Goal: Transaction & Acquisition: Purchase product/service

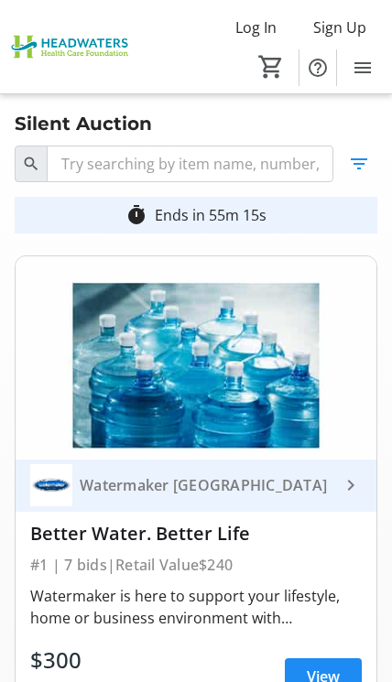
click at [354, 22] on span "Sign Up" at bounding box center [339, 27] width 53 height 22
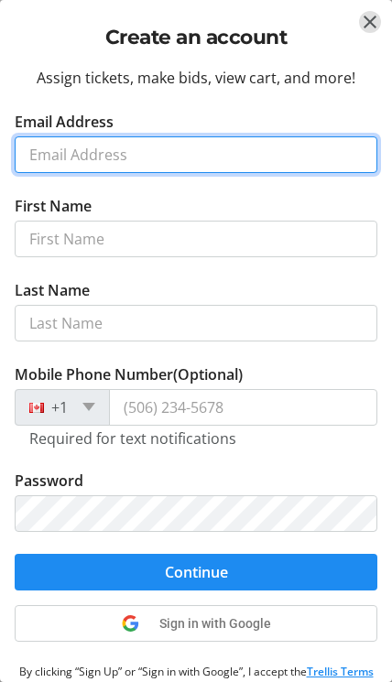
click at [226, 151] on input "Email Address" at bounding box center [196, 154] width 363 height 37
type input "[EMAIL_ADDRESS][DOMAIN_NAME]"
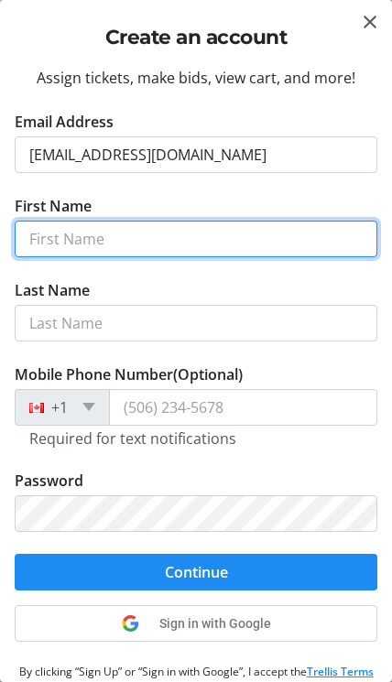
type input "[PERSON_NAME]"
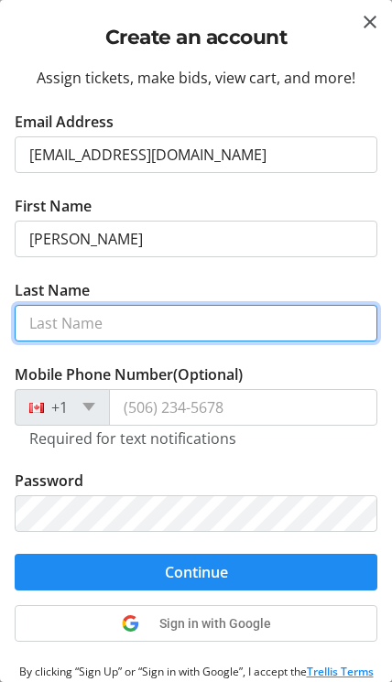
type input "Wand"
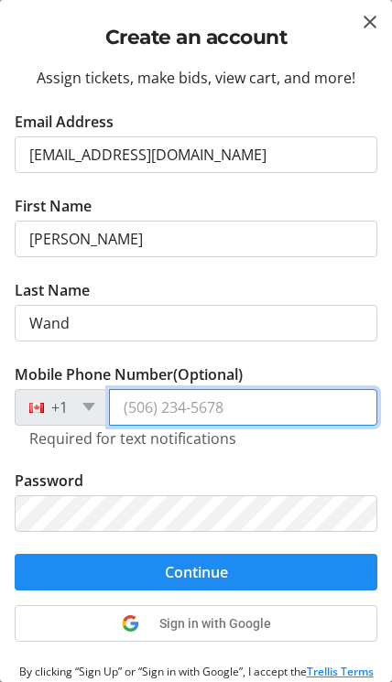
click at [271, 404] on input "Mobile Phone Number (Optional)" at bounding box center [243, 407] width 268 height 37
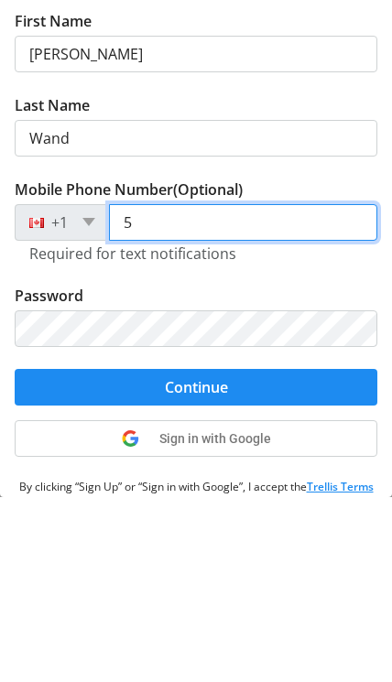
type input "51"
type input "[PHONE_NUMBER]"
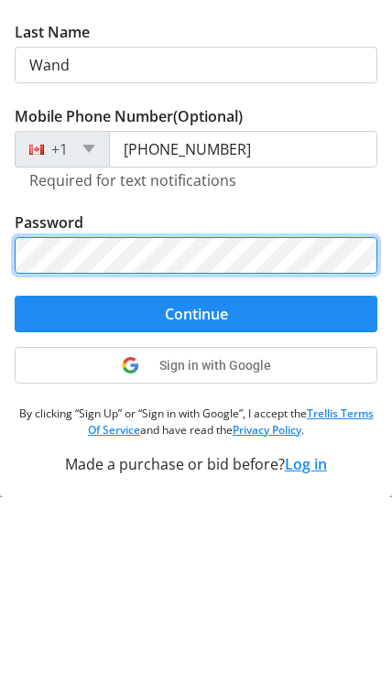
scroll to position [72, 0]
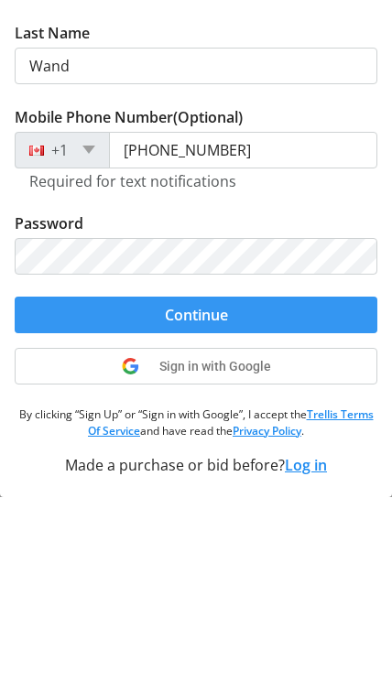
click at [277, 317] on form "Email Address [EMAIL_ADDRESS][DOMAIN_NAME] First Name [PERSON_NAME] Last Name W…" at bounding box center [196, 278] width 363 height 480
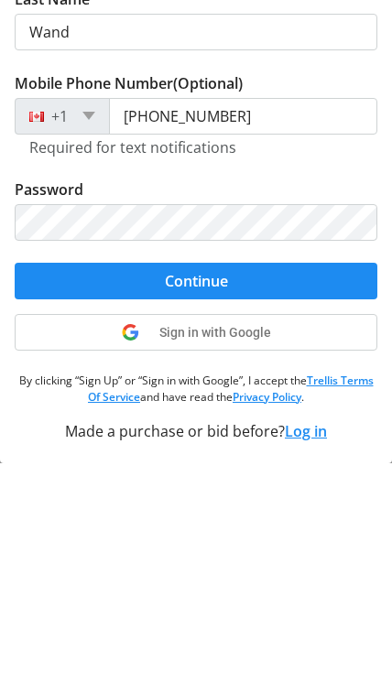
click at [269, 478] on span "submit" at bounding box center [196, 500] width 363 height 44
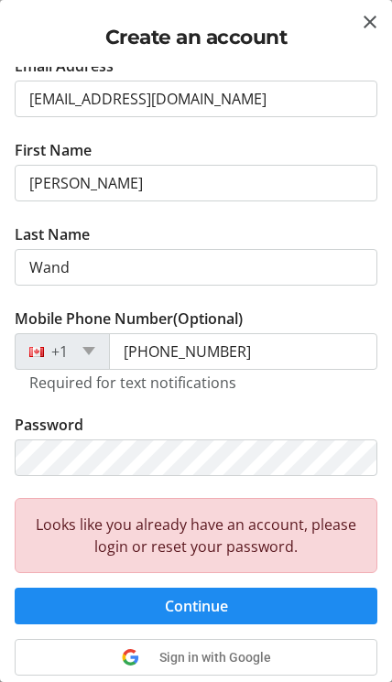
scroll to position [127, 0]
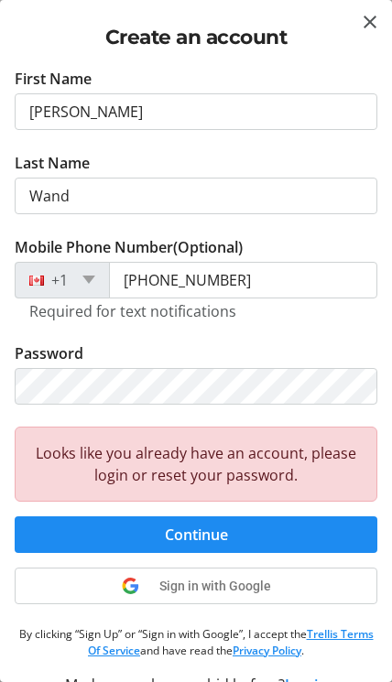
click at [329, 527] on span "submit" at bounding box center [196, 535] width 363 height 44
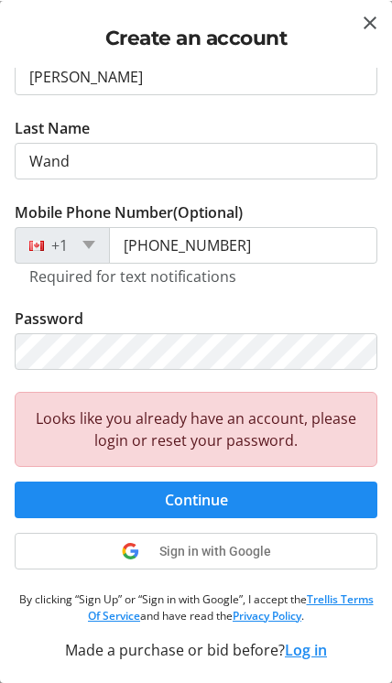
scroll to position [162, 0]
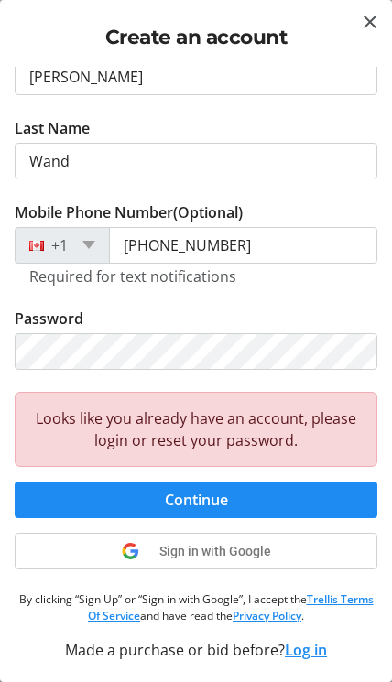
click at [315, 553] on span at bounding box center [196, 551] width 361 height 44
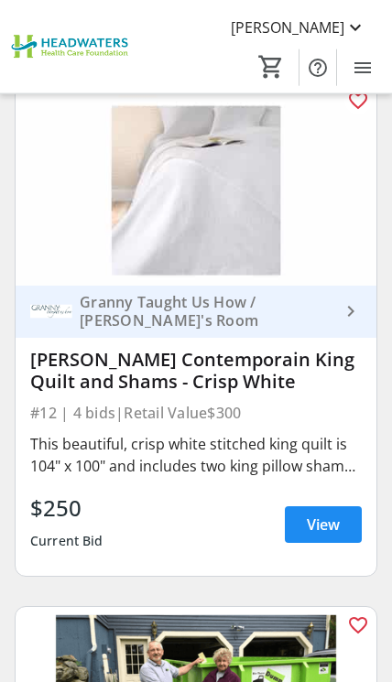
scroll to position [5852, 0]
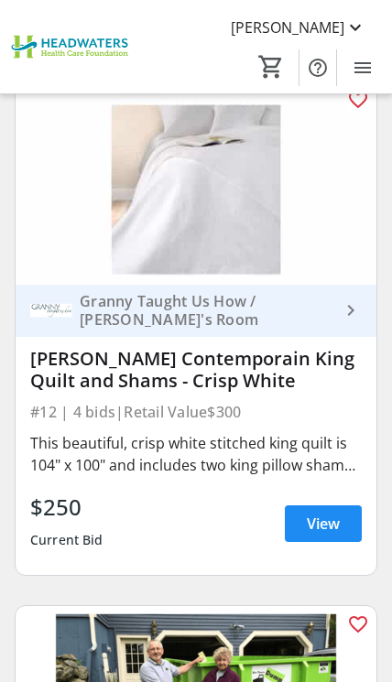
click at [366, 60] on mat-icon "Menu" at bounding box center [363, 68] width 22 height 22
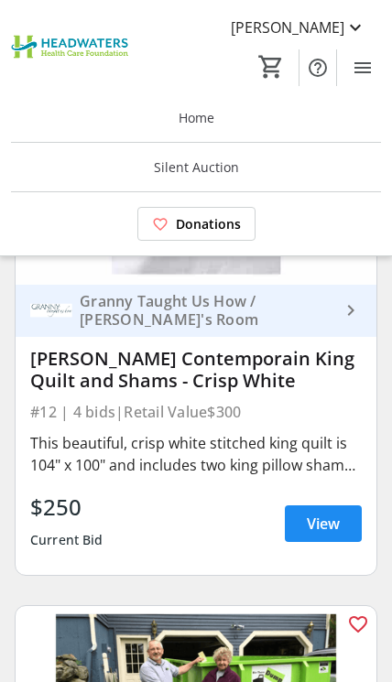
click at [231, 219] on span "Donations" at bounding box center [208, 223] width 65 height 19
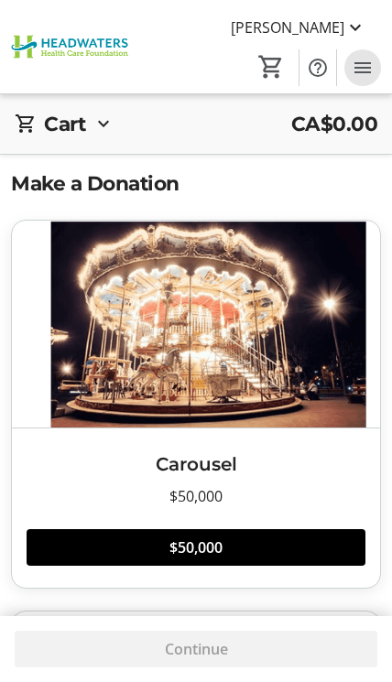
click at [380, 63] on span "Menu" at bounding box center [362, 67] width 37 height 37
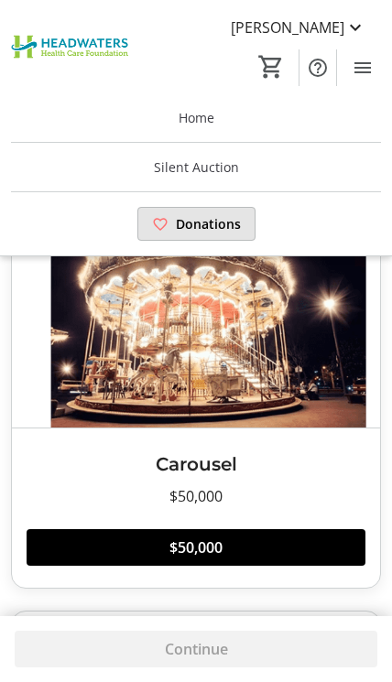
click at [221, 226] on span "Donations" at bounding box center [208, 223] width 65 height 19
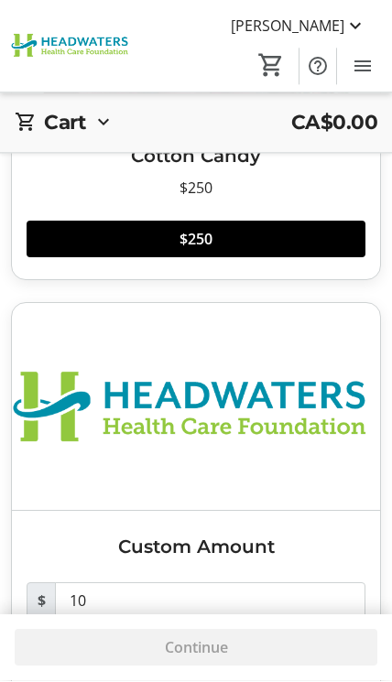
scroll to position [3044, 0]
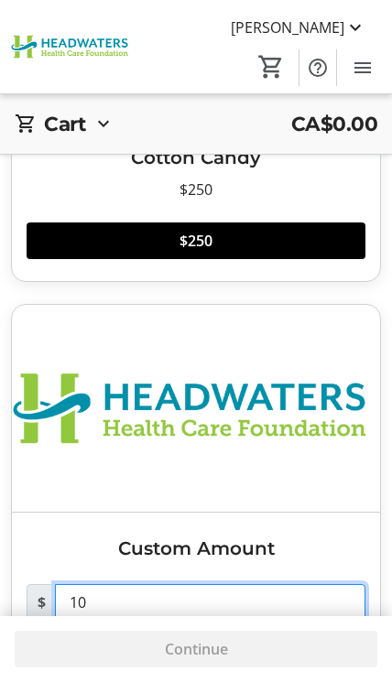
click at [198, 593] on input "10" at bounding box center [210, 602] width 310 height 37
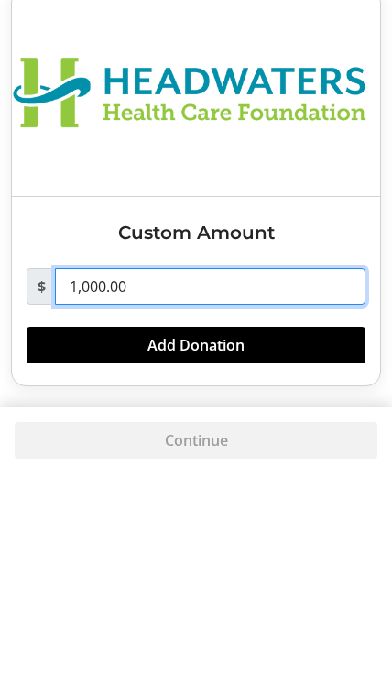
type input "1,000.00"
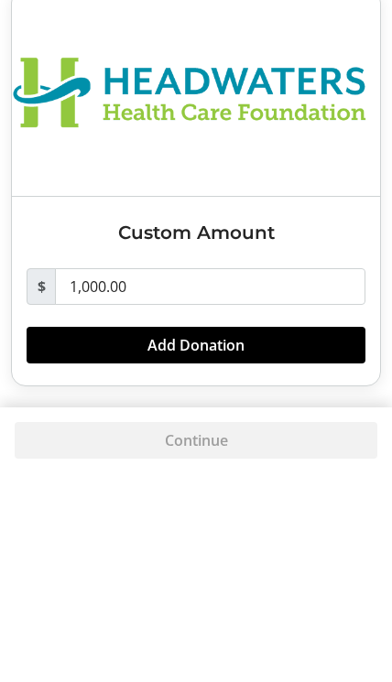
click at [294, 532] on span at bounding box center [196, 554] width 339 height 44
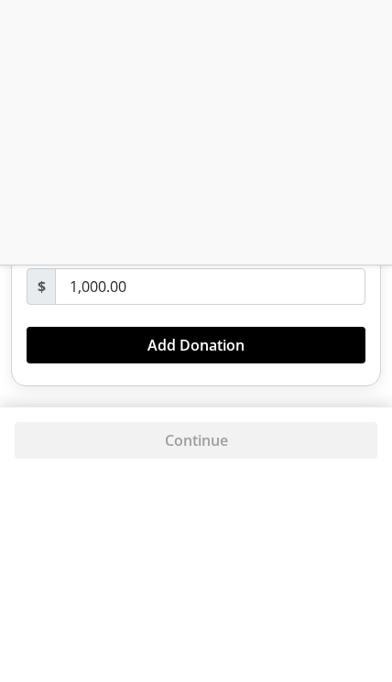
scroll to position [3044, 0]
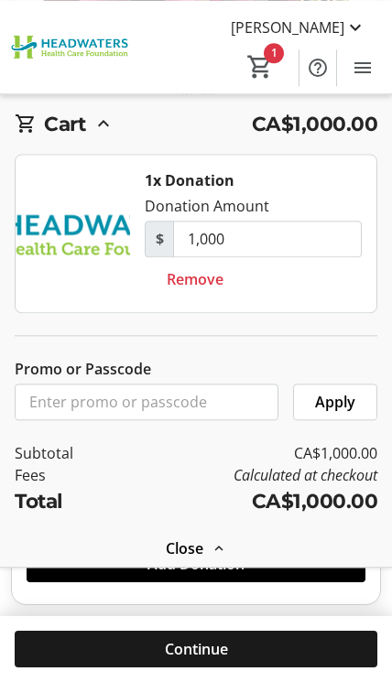
click at [277, 648] on span at bounding box center [196, 649] width 363 height 44
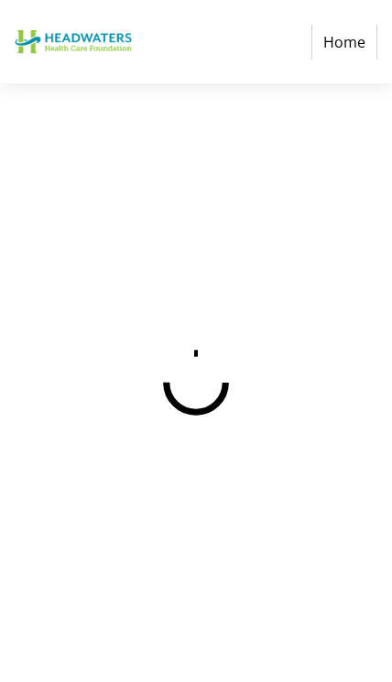
scroll to position [12, 0]
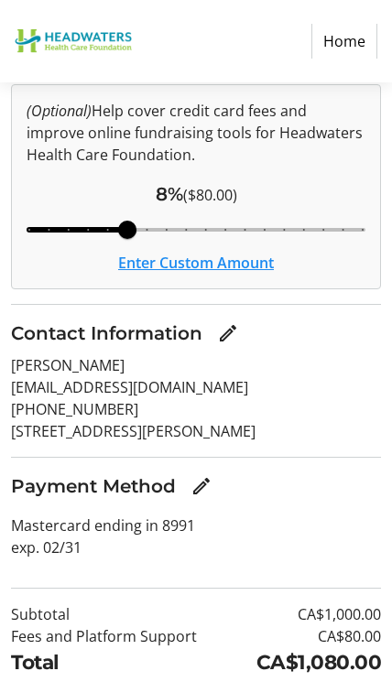
scroll to position [232, 0]
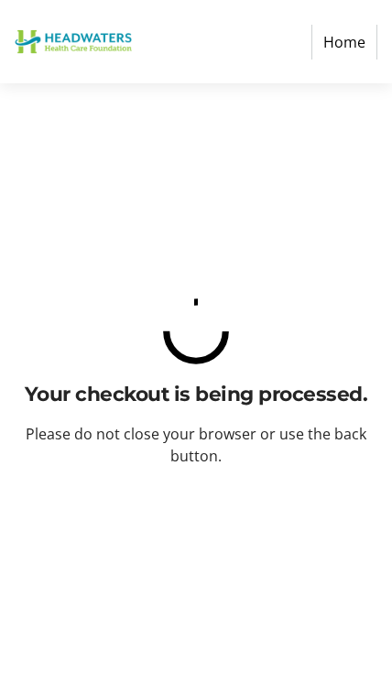
scroll to position [0, 0]
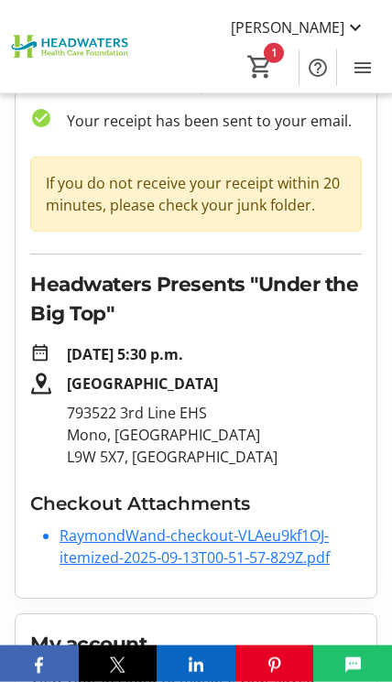
scroll to position [65, 0]
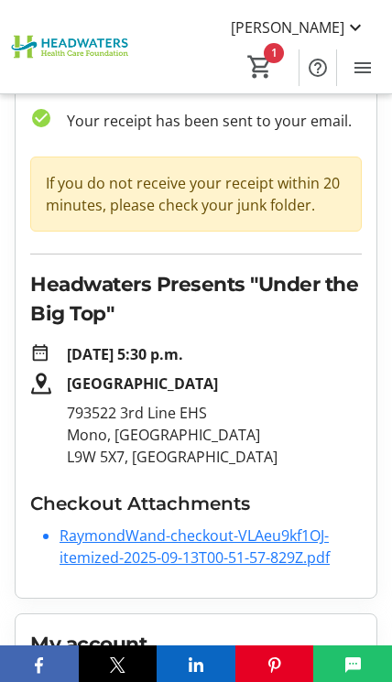
click at [280, 552] on link "RaymondWand-checkout-VLAeu9kf1OJ-itemized-2025-09-13T00-51-57-829Z.pdf" at bounding box center [195, 547] width 270 height 42
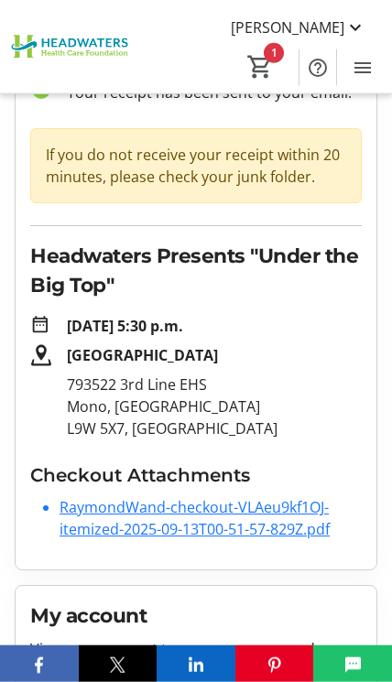
scroll to position [95, 0]
